Goal: Task Accomplishment & Management: Use online tool/utility

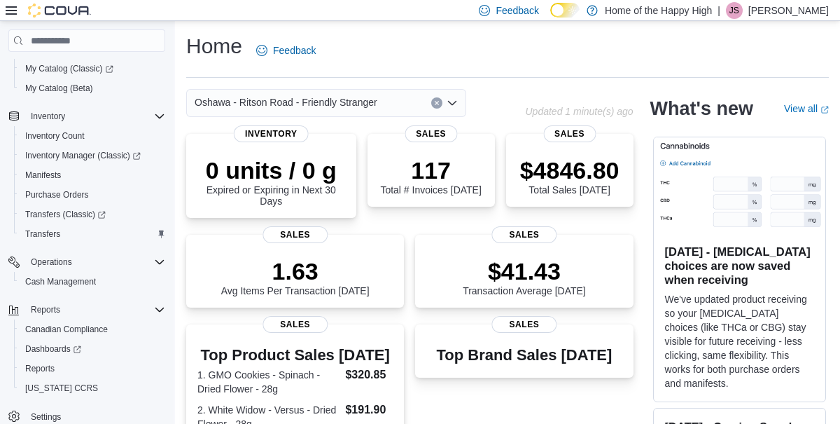
scroll to position [135, 0]
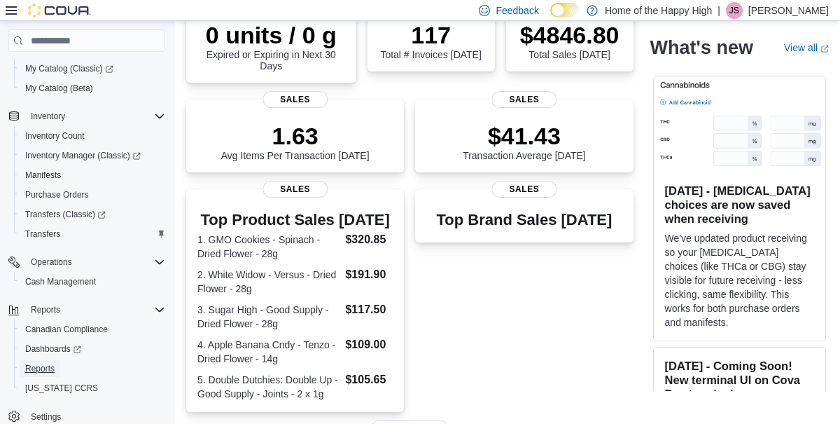
click at [36, 368] on span "Reports" at bounding box center [39, 368] width 29 height 11
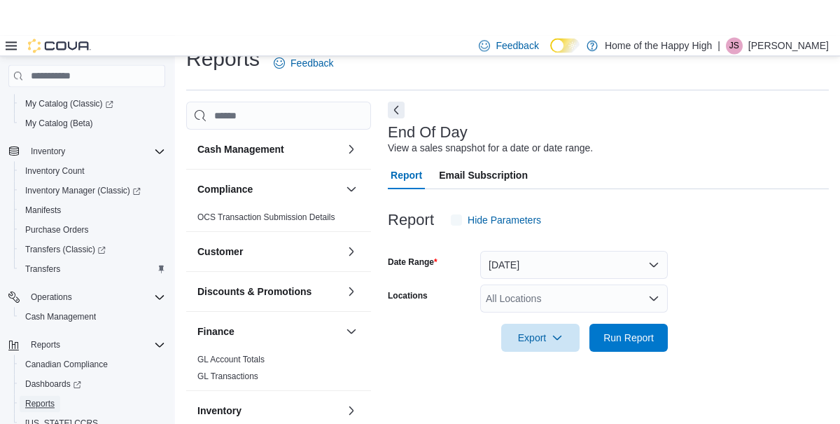
scroll to position [15, 0]
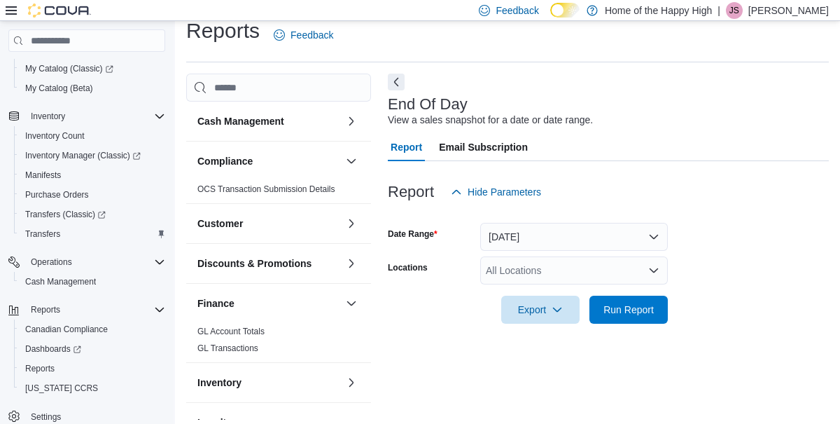
click at [534, 270] on div "All Locations" at bounding box center [574, 270] width 188 height 28
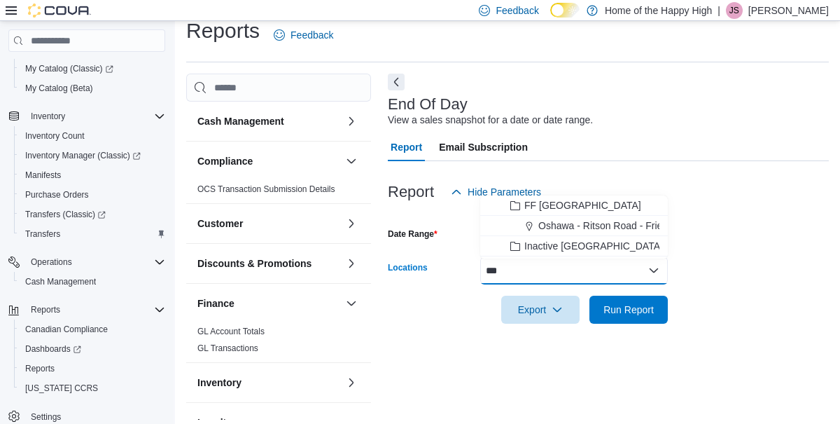
type input "***"
click at [616, 230] on span "Oshawa - Ritson Road - Friendly Stranger" at bounding box center [630, 225] width 183 height 14
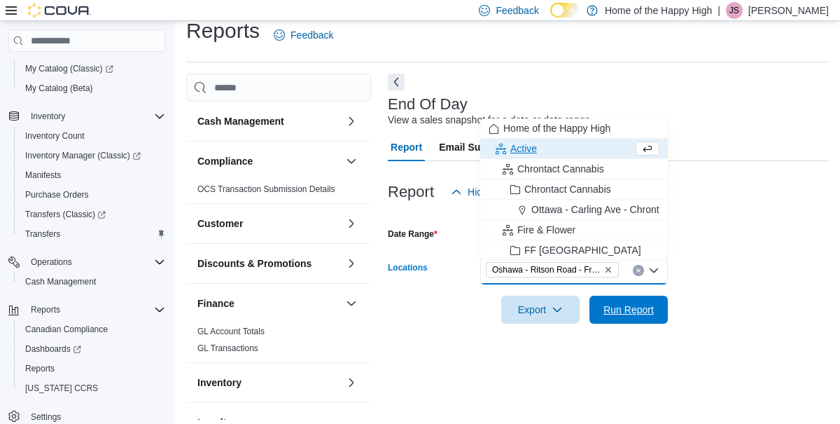
click at [615, 315] on span "Run Report" at bounding box center [629, 310] width 50 height 14
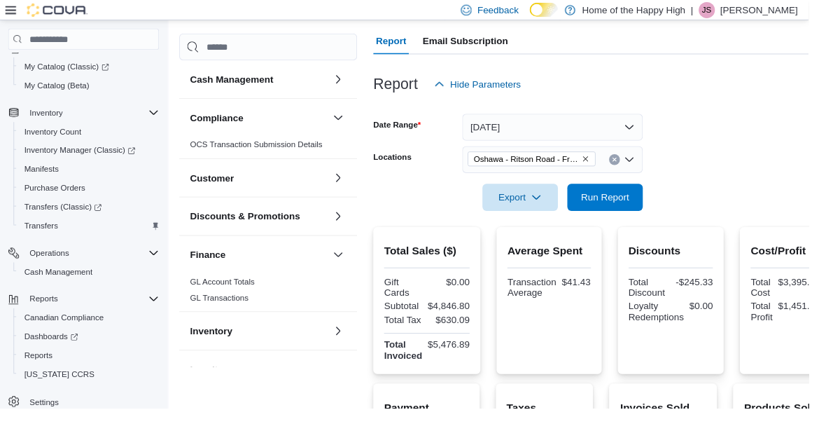
scroll to position [123, 0]
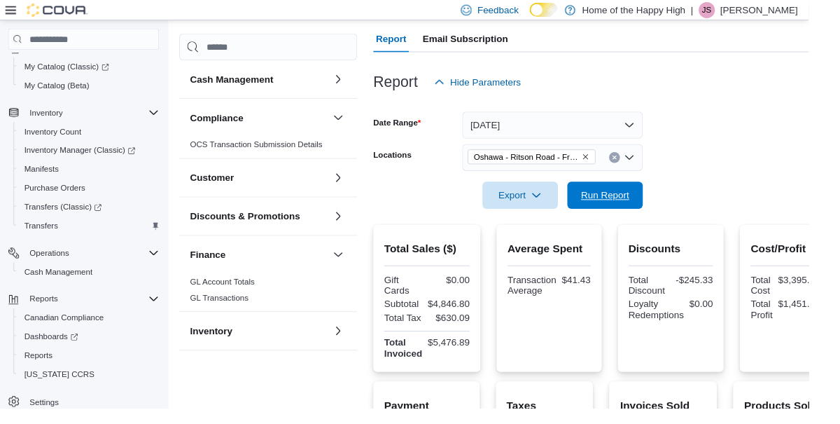
click at [637, 200] on span "Run Report" at bounding box center [629, 202] width 50 height 14
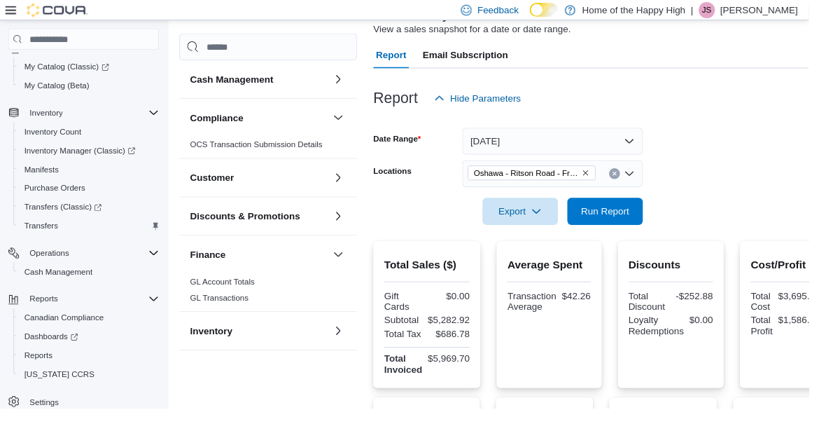
scroll to position [0, 0]
